Goal: Information Seeking & Learning: Understand process/instructions

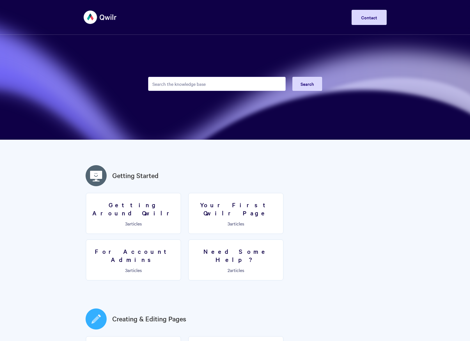
scroll to position [0, 0]
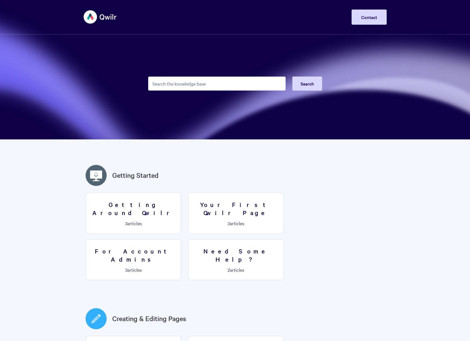
click at [191, 84] on input "Search the knowledge base" at bounding box center [217, 84] width 138 height 14
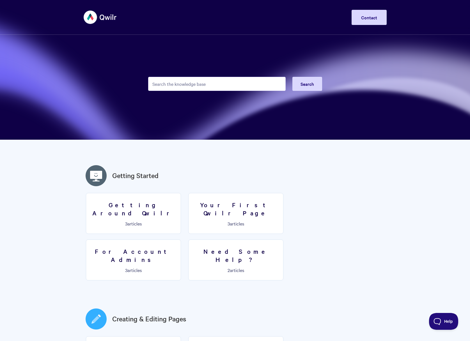
scroll to position [0, 0]
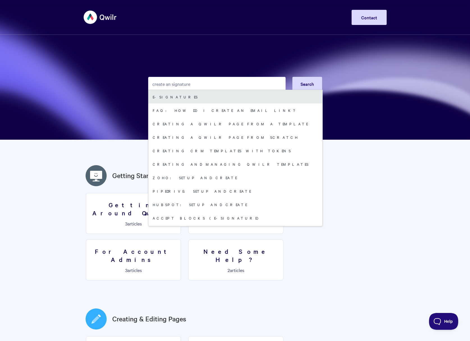
type input "create an signature"
click at [189, 96] on link "E-signatures" at bounding box center [235, 96] width 174 height 13
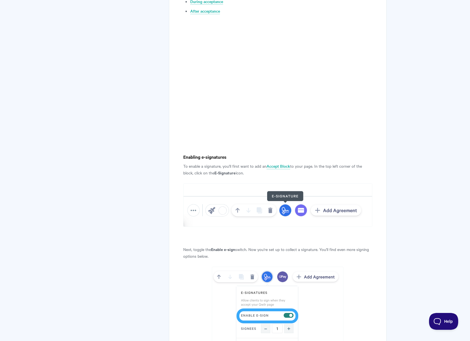
click at [286, 205] on img at bounding box center [277, 206] width 189 height 44
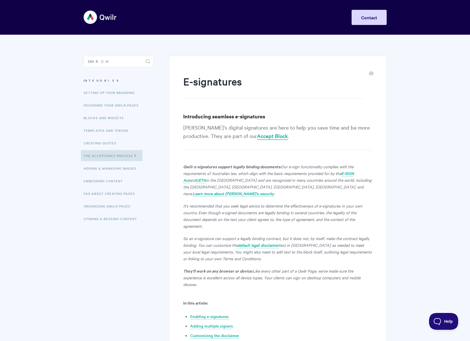
click at [257, 135] on link "Accept Block" at bounding box center [272, 136] width 31 height 8
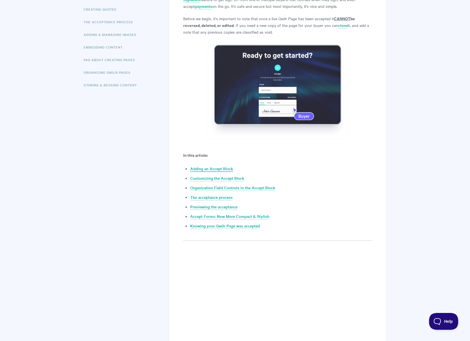
scroll to position [134, 0]
click at [223, 168] on link "Adding an Accept Block" at bounding box center [211, 169] width 43 height 6
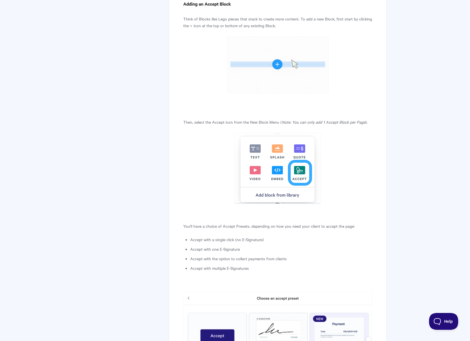
click at [294, 194] on img at bounding box center [277, 168] width 87 height 71
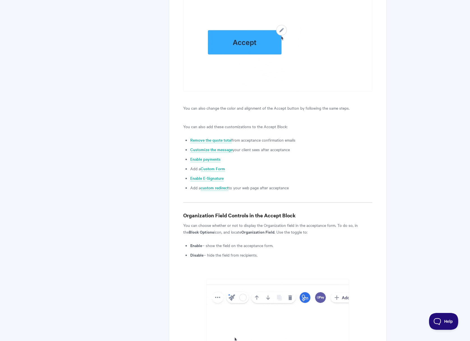
scroll to position [1246, 0]
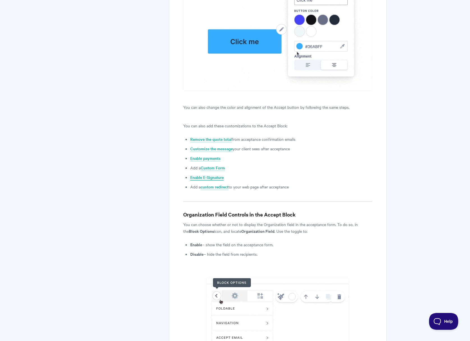
click at [221, 176] on link "Enable E-Signature" at bounding box center [206, 178] width 33 height 6
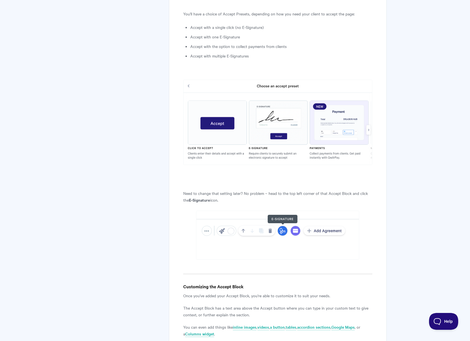
scroll to position [722, 0]
